Goal: Find specific page/section: Find specific page/section

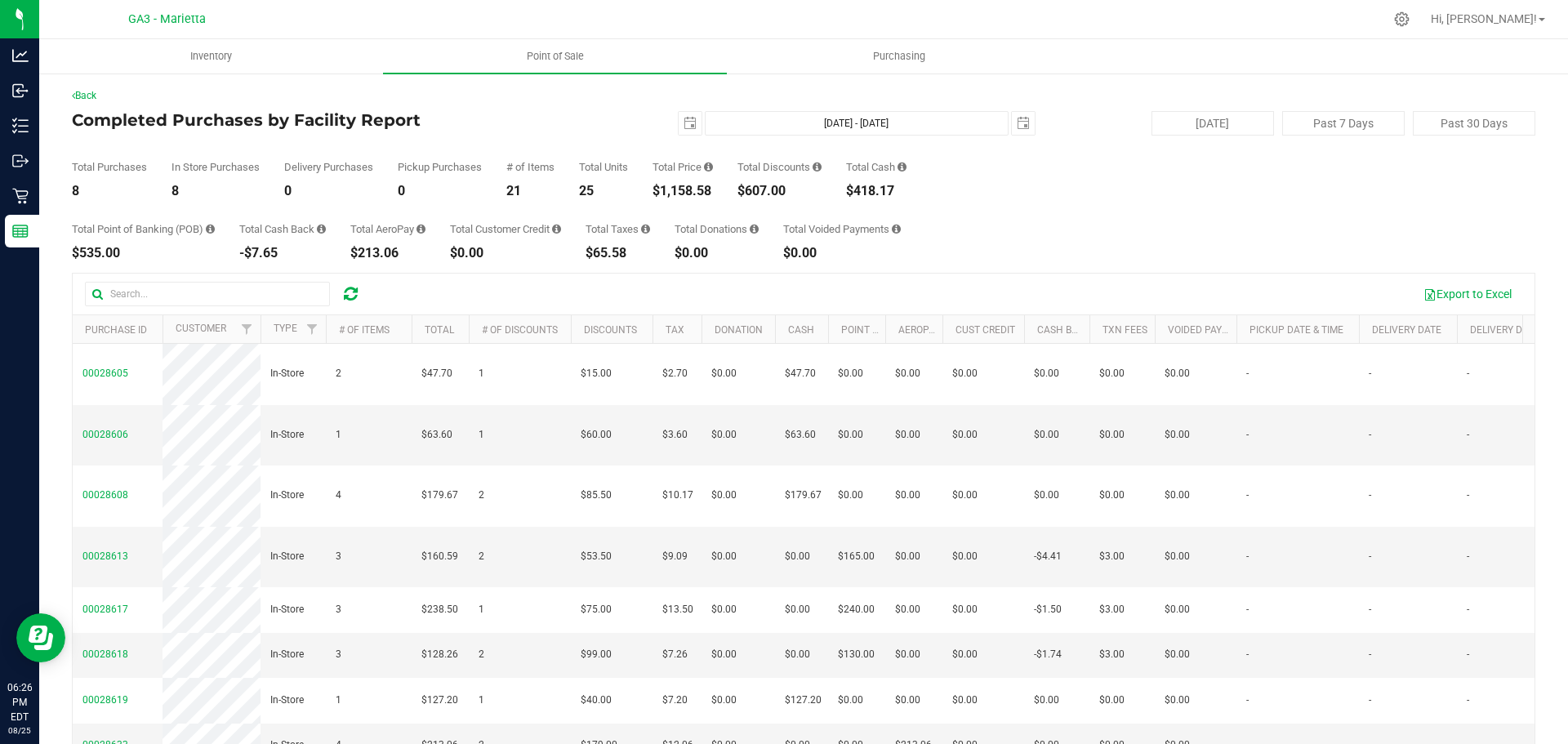
scroll to position [31, 0]
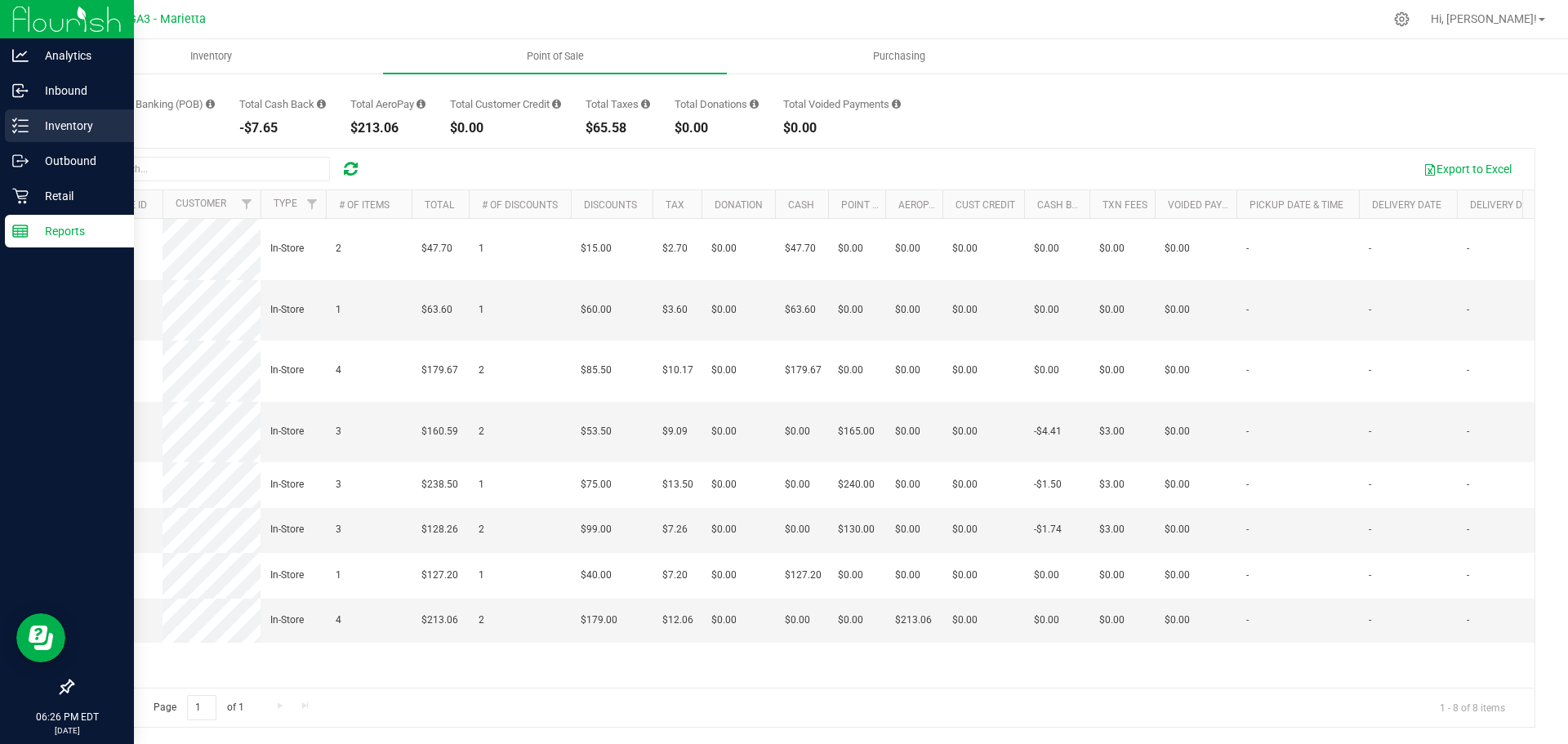
click at [70, 126] on p "Inventory" at bounding box center [78, 126] width 98 height 20
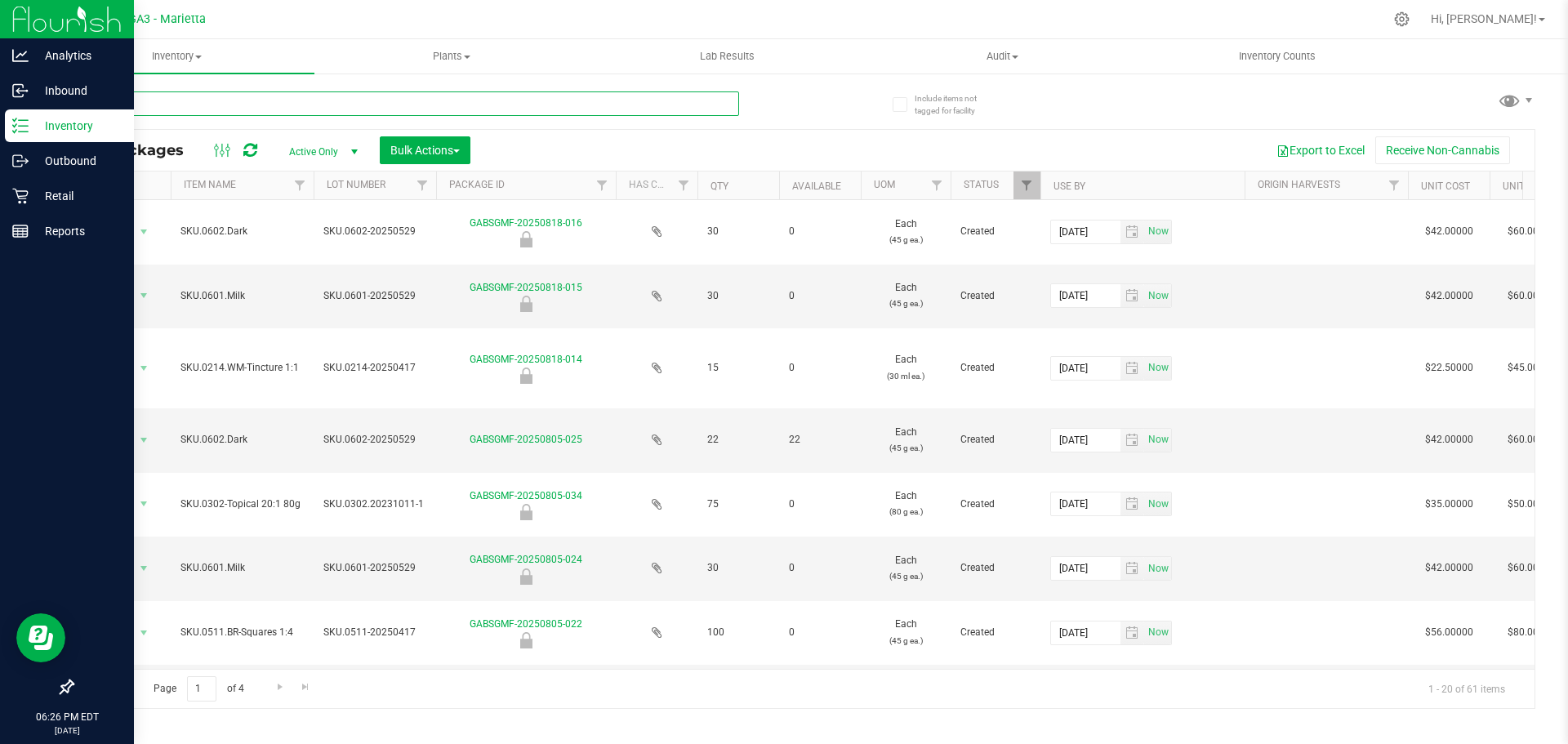
click at [169, 106] on input "text" at bounding box center [406, 103] width 667 height 25
click at [185, 62] on span "Inventory" at bounding box center [177, 56] width 276 height 15
click at [146, 123] on span "All inventory" at bounding box center [94, 118] width 110 height 14
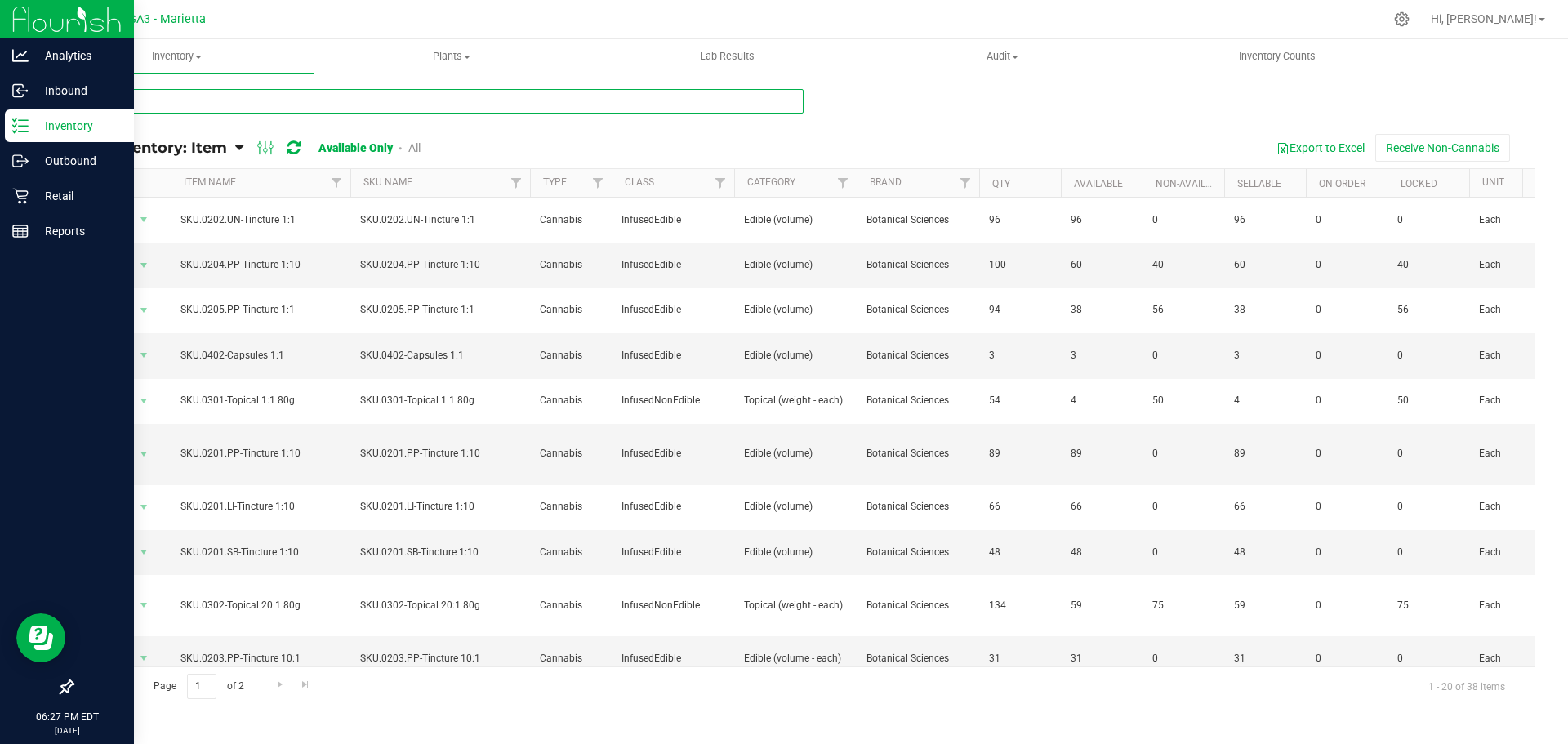
click at [118, 107] on input "text" at bounding box center [437, 100] width 731 height 25
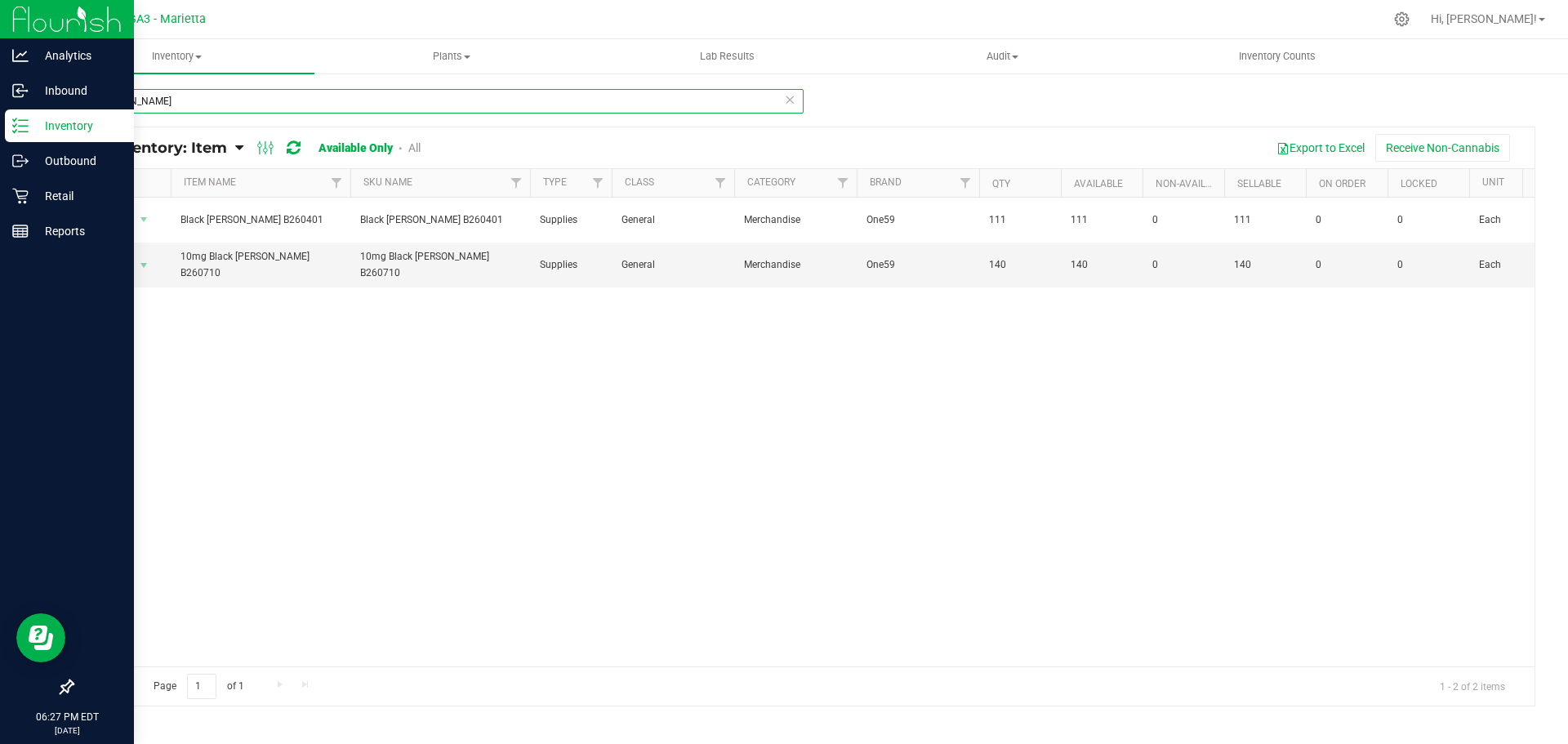
click at [157, 101] on input "seltzer" at bounding box center [437, 100] width 731 height 25
click at [157, 105] on input "seltzer" at bounding box center [437, 100] width 731 height 25
type input "s"
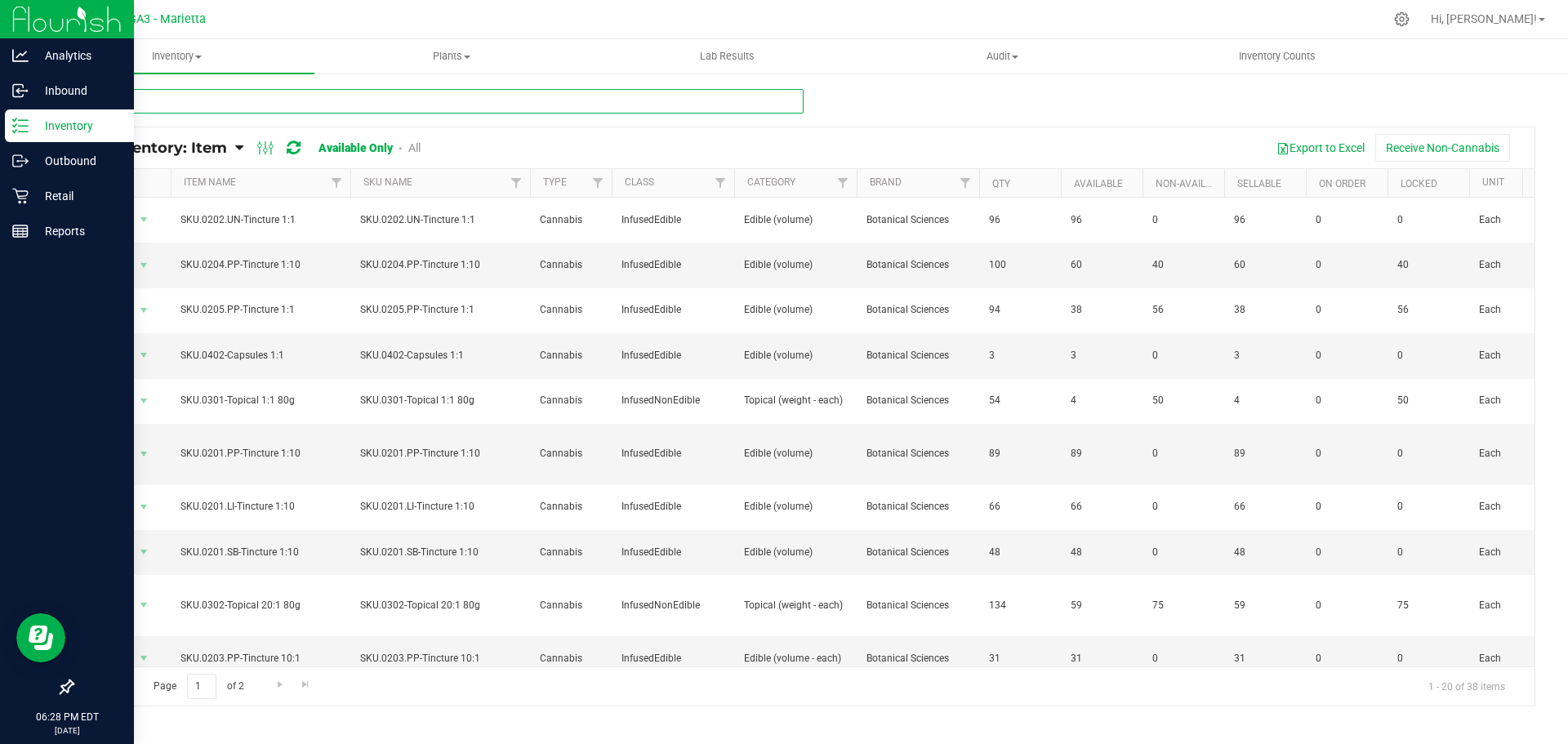
click at [204, 101] on input "text" at bounding box center [437, 100] width 731 height 25
click at [900, 23] on div at bounding box center [838, 19] width 1091 height 31
